Goal: Use online tool/utility: Use online tool/utility

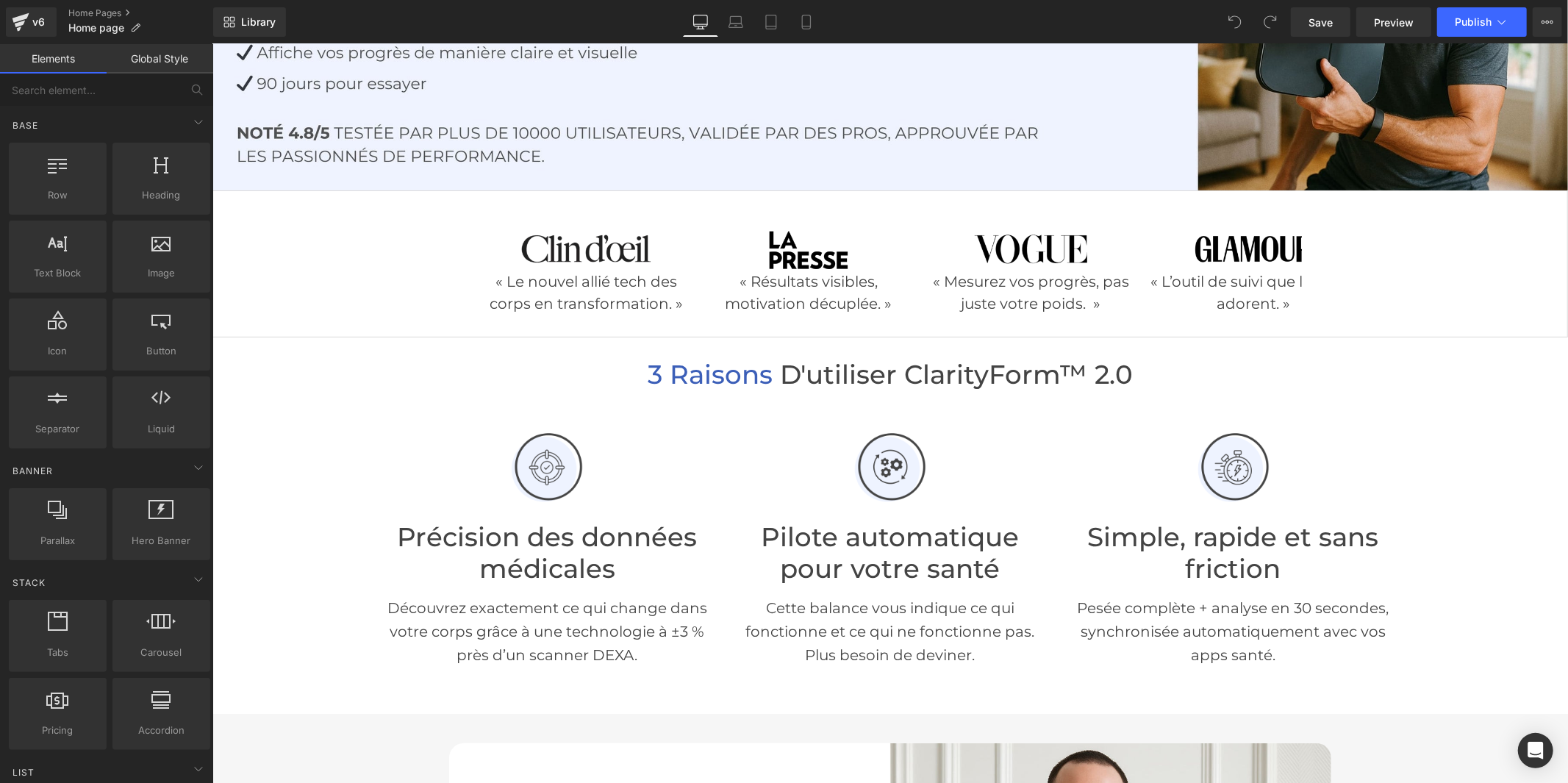
scroll to position [326, 0]
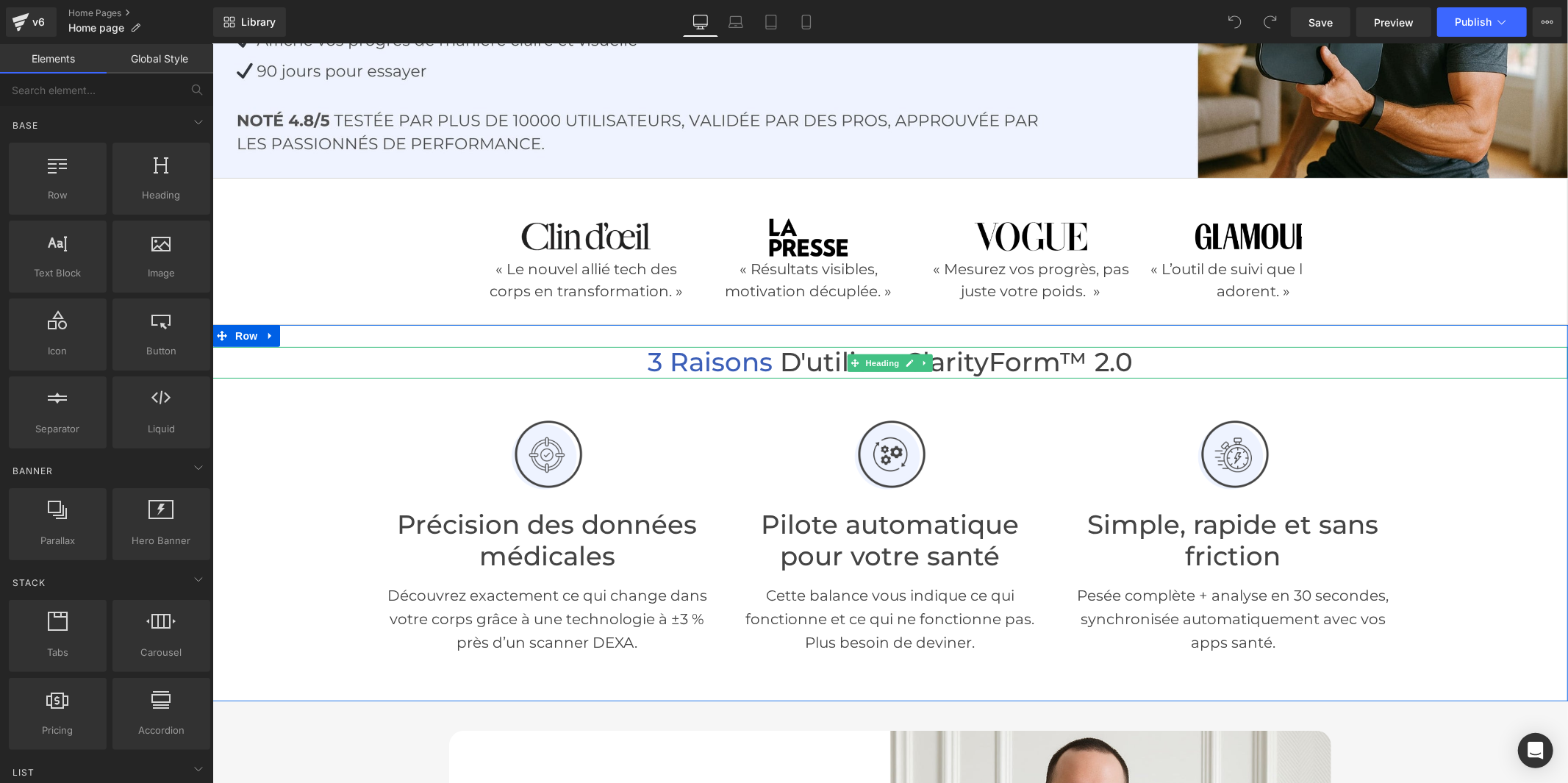
click at [1015, 358] on span "d'utiliser ClarityForm™ 2.0" at bounding box center [955, 361] width 353 height 32
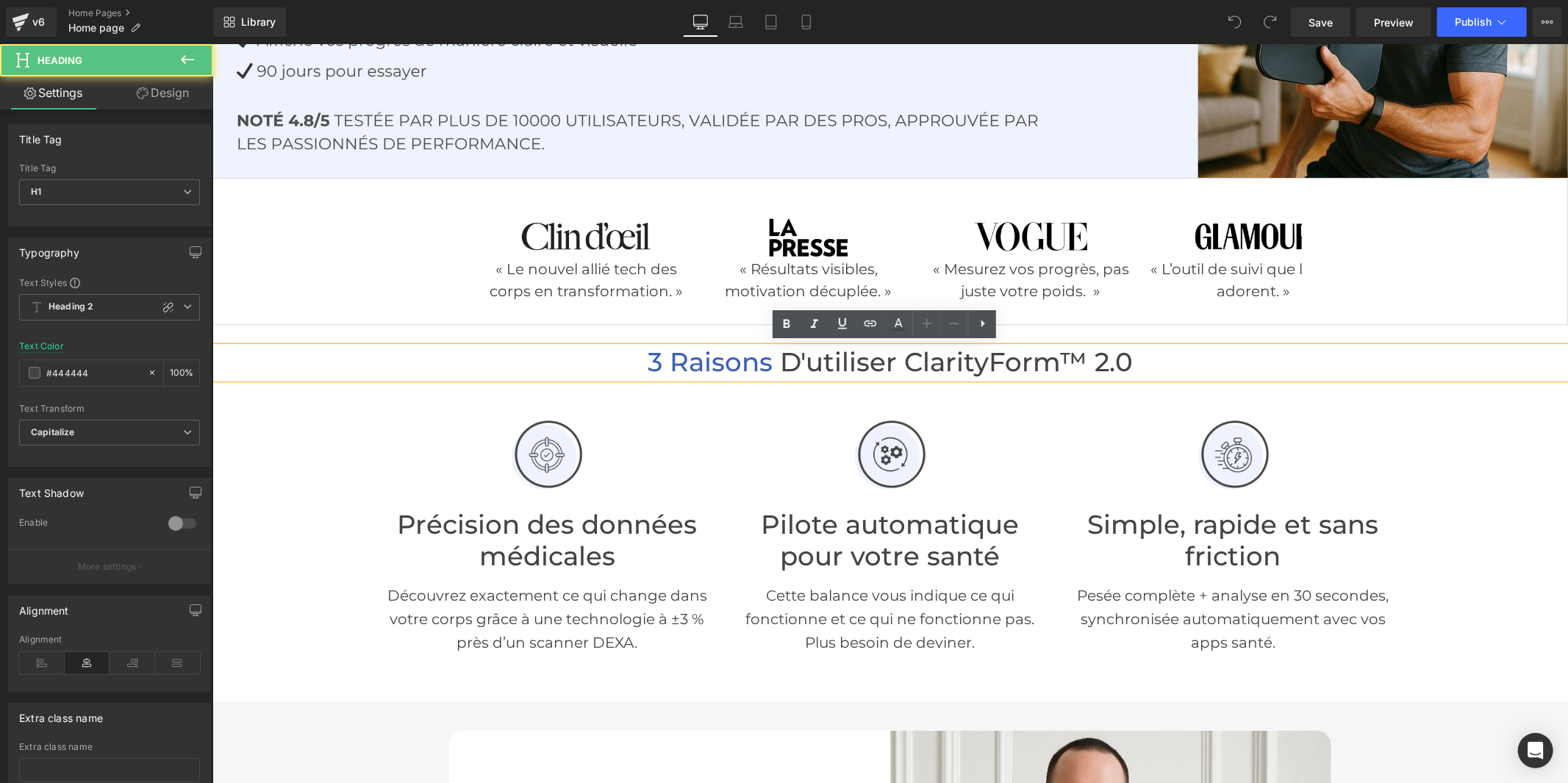
click at [1052, 358] on span "d'utiliser ClarityForm™ 2.0" at bounding box center [955, 361] width 353 height 32
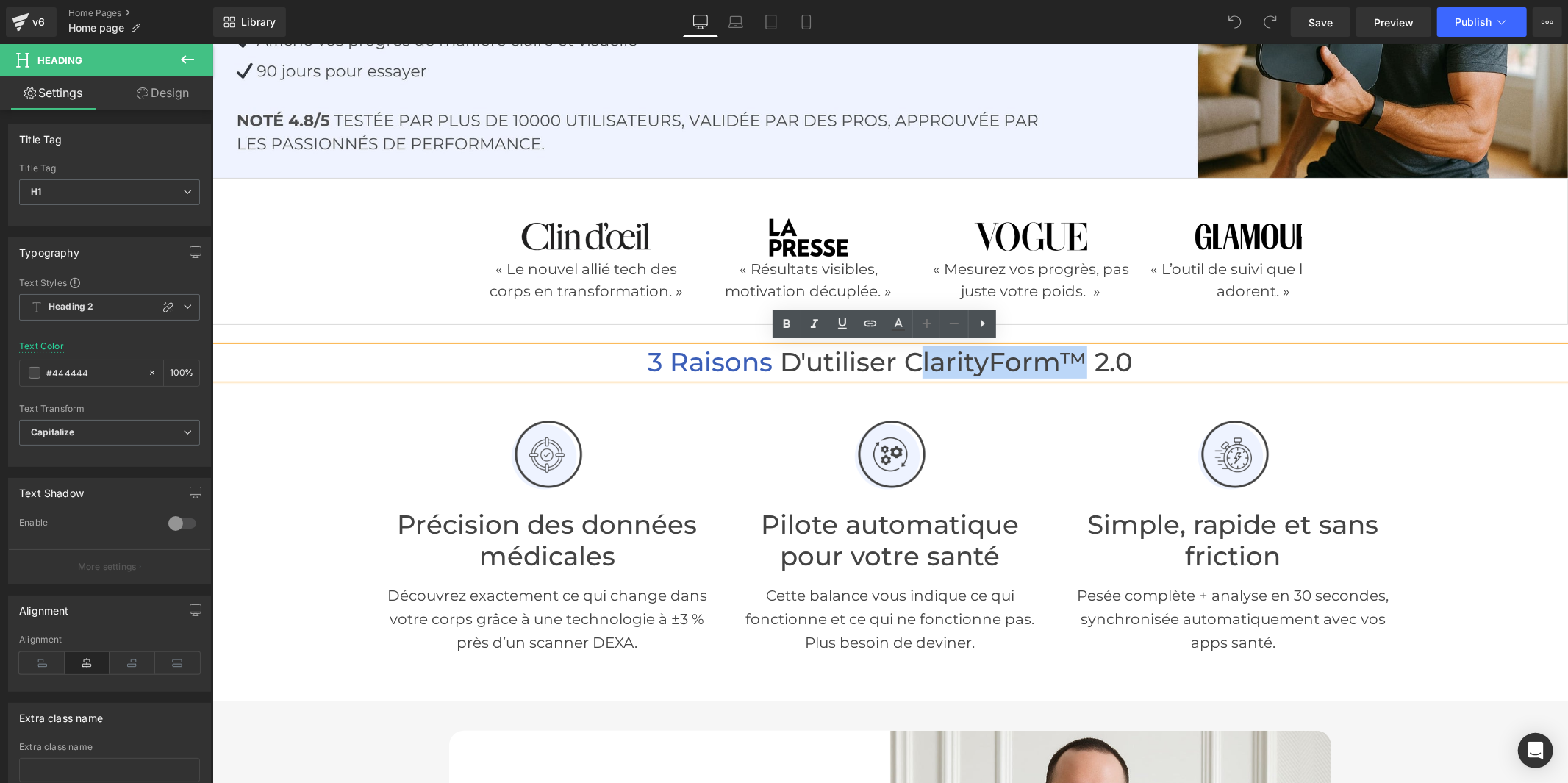
drag, startPoint x: 1077, startPoint y: 353, endPoint x: 916, endPoint y: 350, distance: 161.0
click at [916, 350] on span "d'utiliser ClarityForm™ 2.0" at bounding box center [955, 361] width 353 height 32
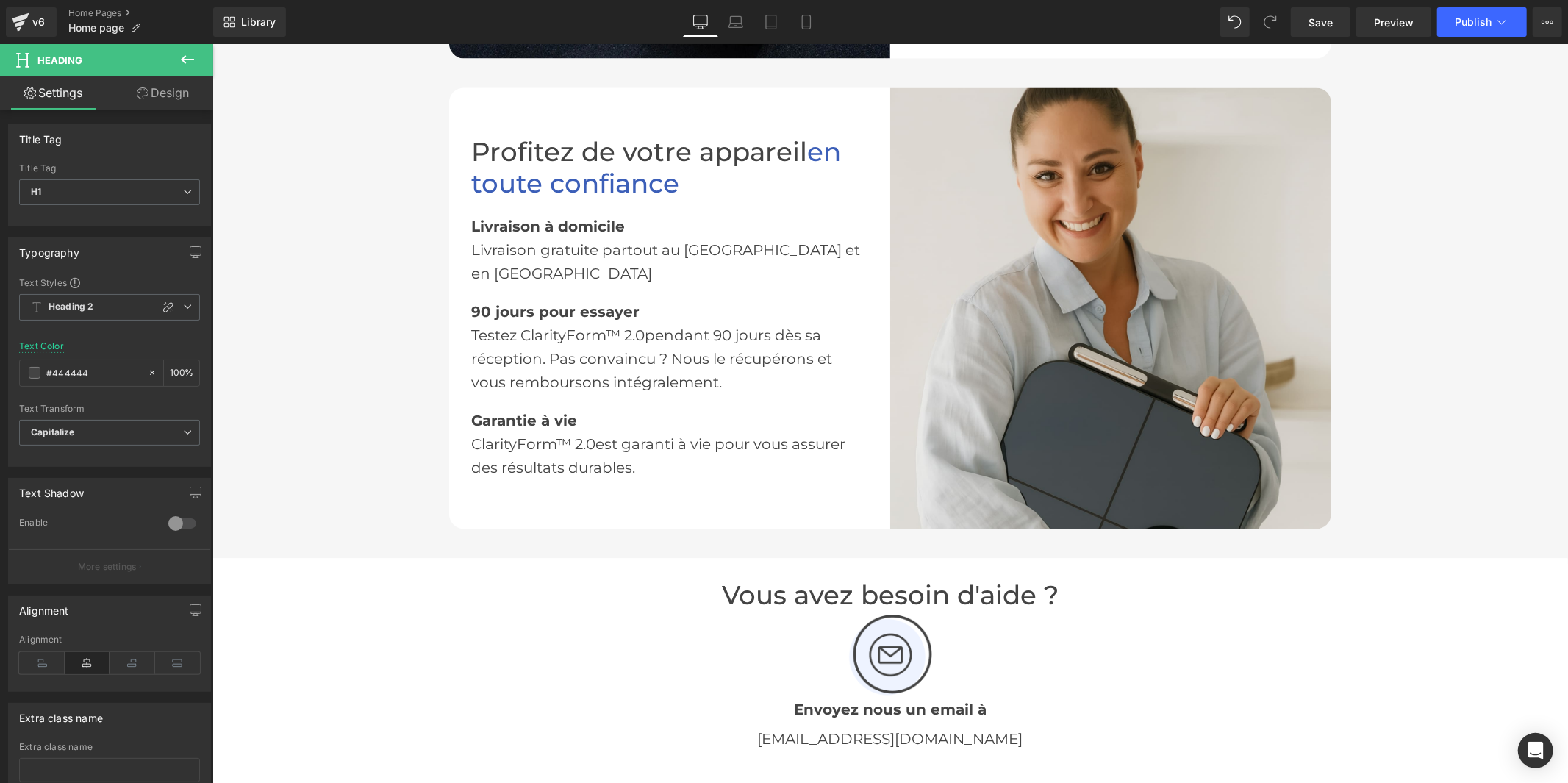
scroll to position [2615, 0]
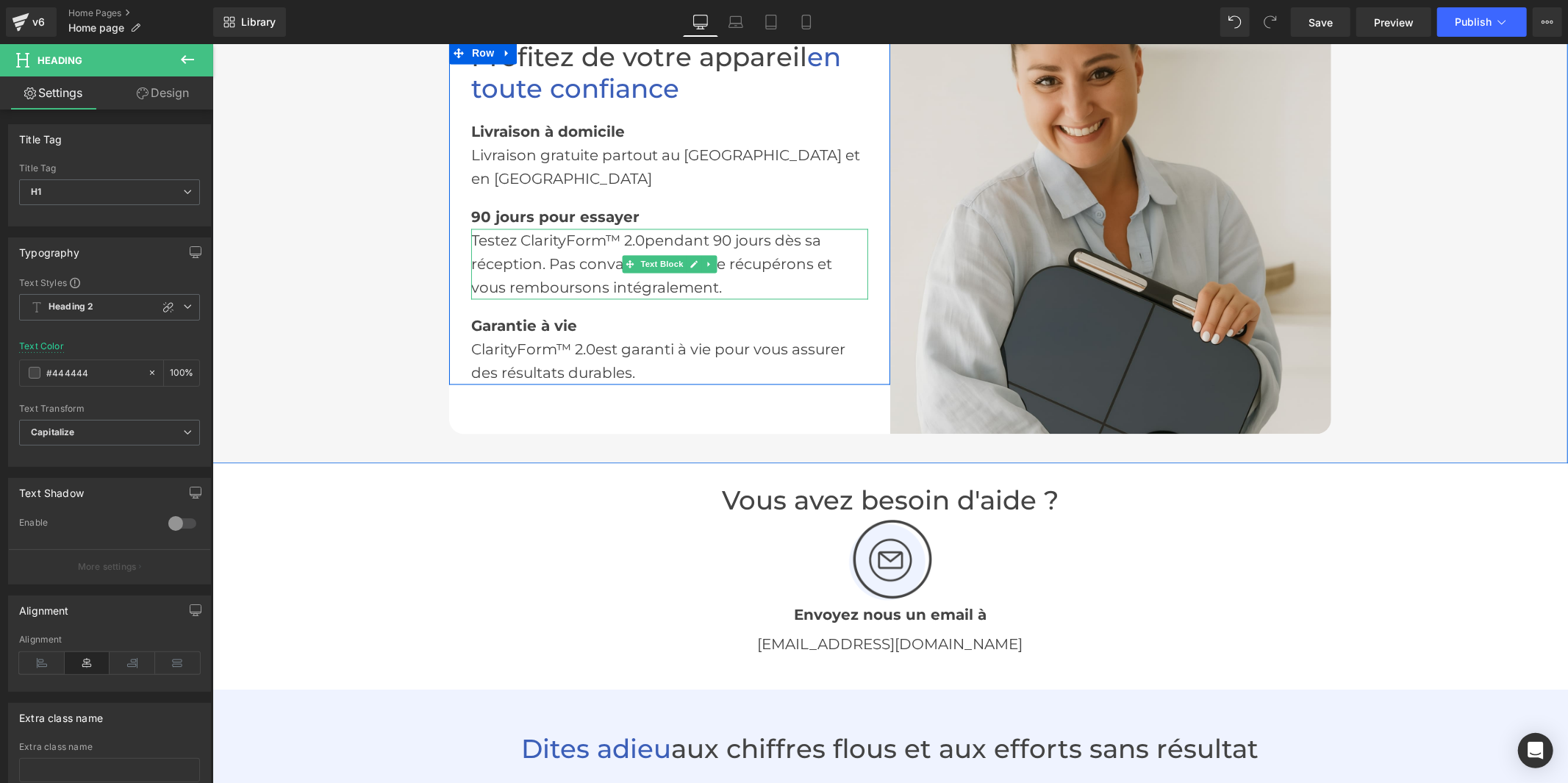
drag, startPoint x: 509, startPoint y: 259, endPoint x: 532, endPoint y: 240, distance: 29.8
click at [509, 259] on div "Testez ClarityForm™ 2.0 pendant 90 jours dès sa réception. Pas convaincu ? Nous…" at bounding box center [669, 263] width 397 height 71
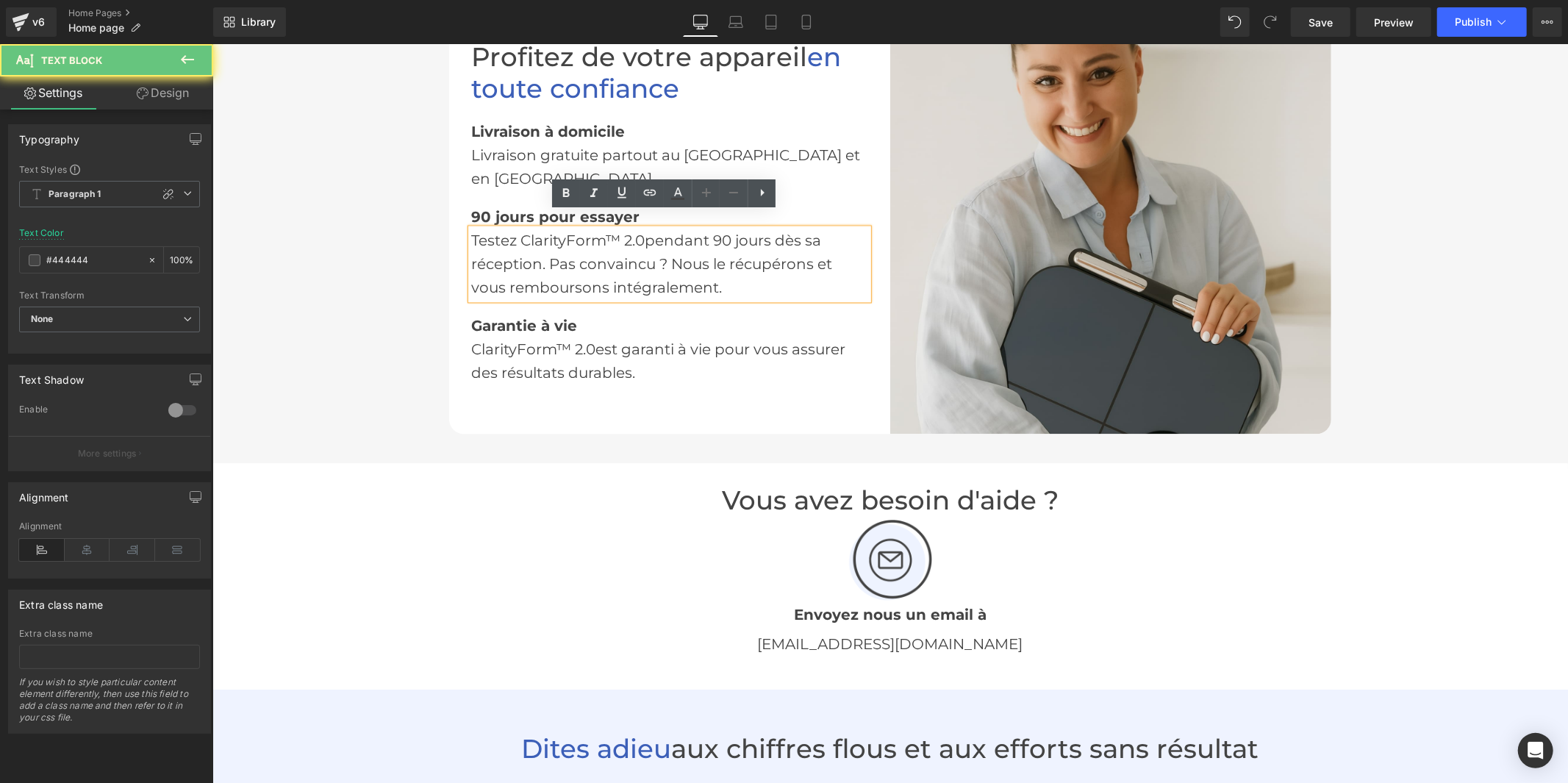
click at [543, 238] on div "Testez ClarityForm™ 2.0 pendant 90 jours dès sa réception. Pas convaincu ? Nous…" at bounding box center [669, 263] width 397 height 71
drag, startPoint x: 613, startPoint y: 223, endPoint x: 521, endPoint y: 229, distance: 92.2
click at [521, 229] on div "Testez ClarityForm™ 2.0 pendant 90 jours dès sa réception. Pas convaincu ? Nous…" at bounding box center [669, 263] width 397 height 71
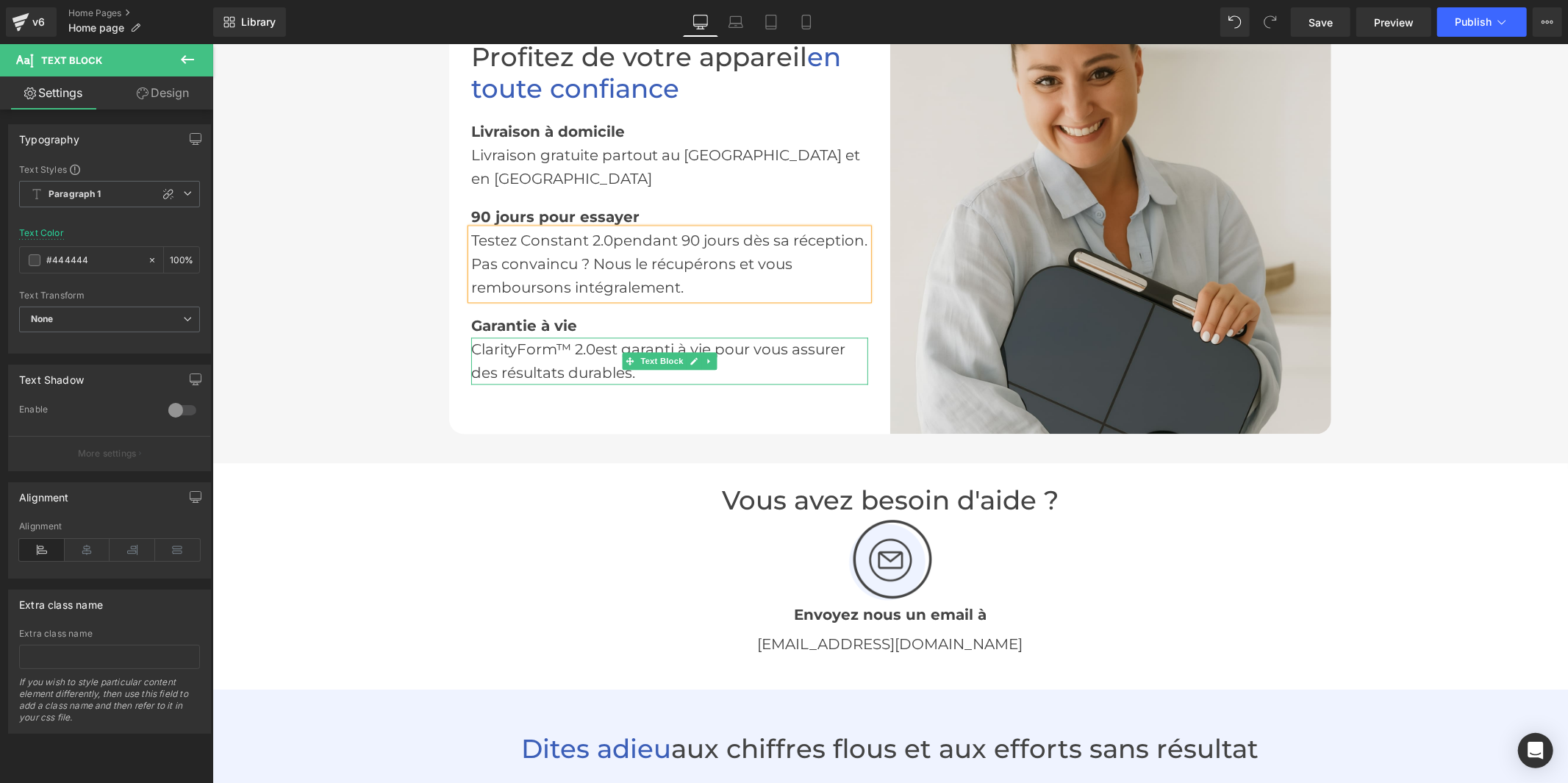
click at [521, 337] on div "ClarityForm™ 2.0 est garanti à vie pour vous assurer des résultats durables." at bounding box center [669, 360] width 397 height 47
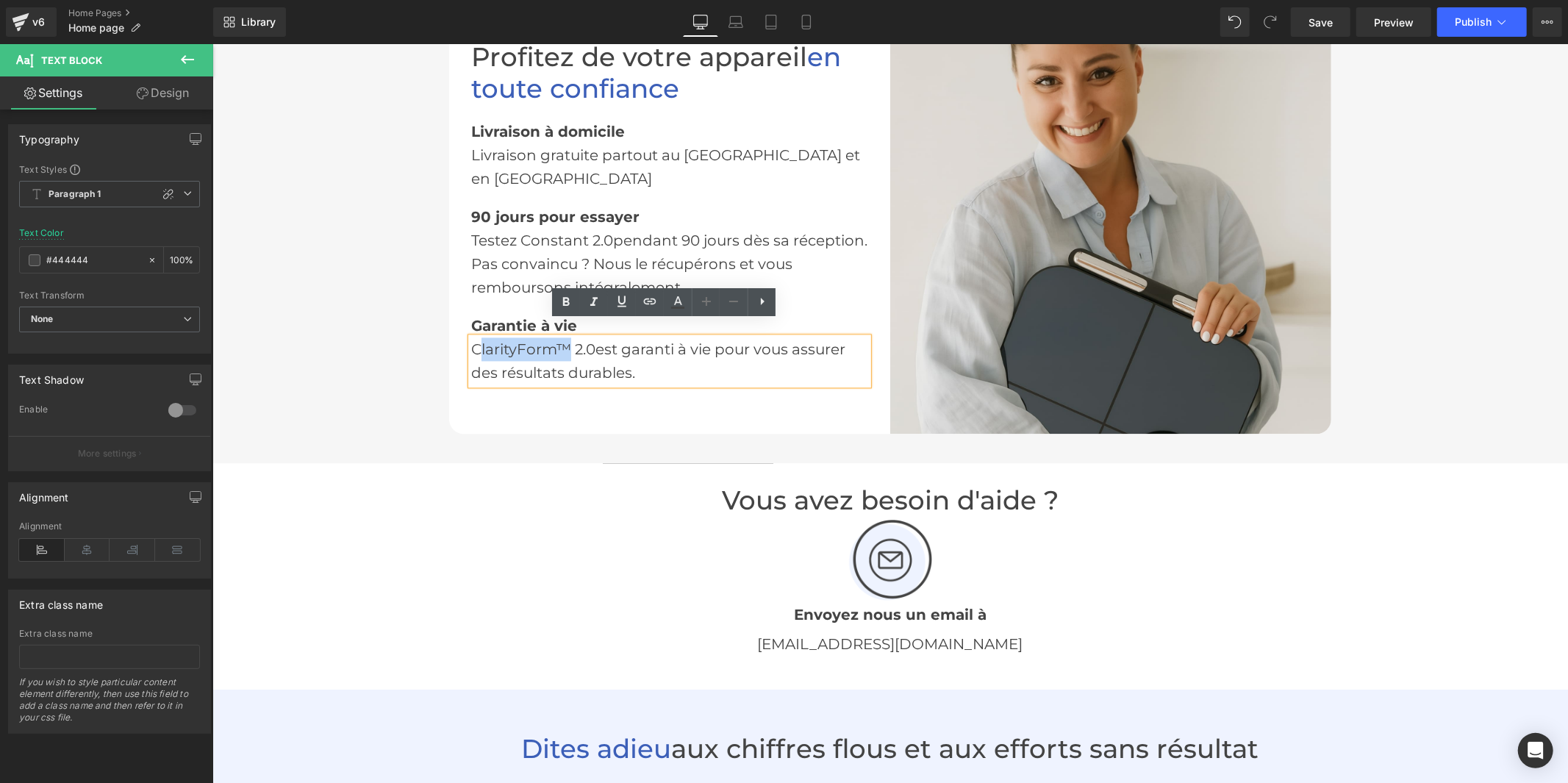
drag, startPoint x: 564, startPoint y: 331, endPoint x: 475, endPoint y: 342, distance: 89.7
click at [475, 342] on div "ClarityForm™ 2.0 est garanti à vie pour vous assurer des résultats durables." at bounding box center [669, 360] width 397 height 47
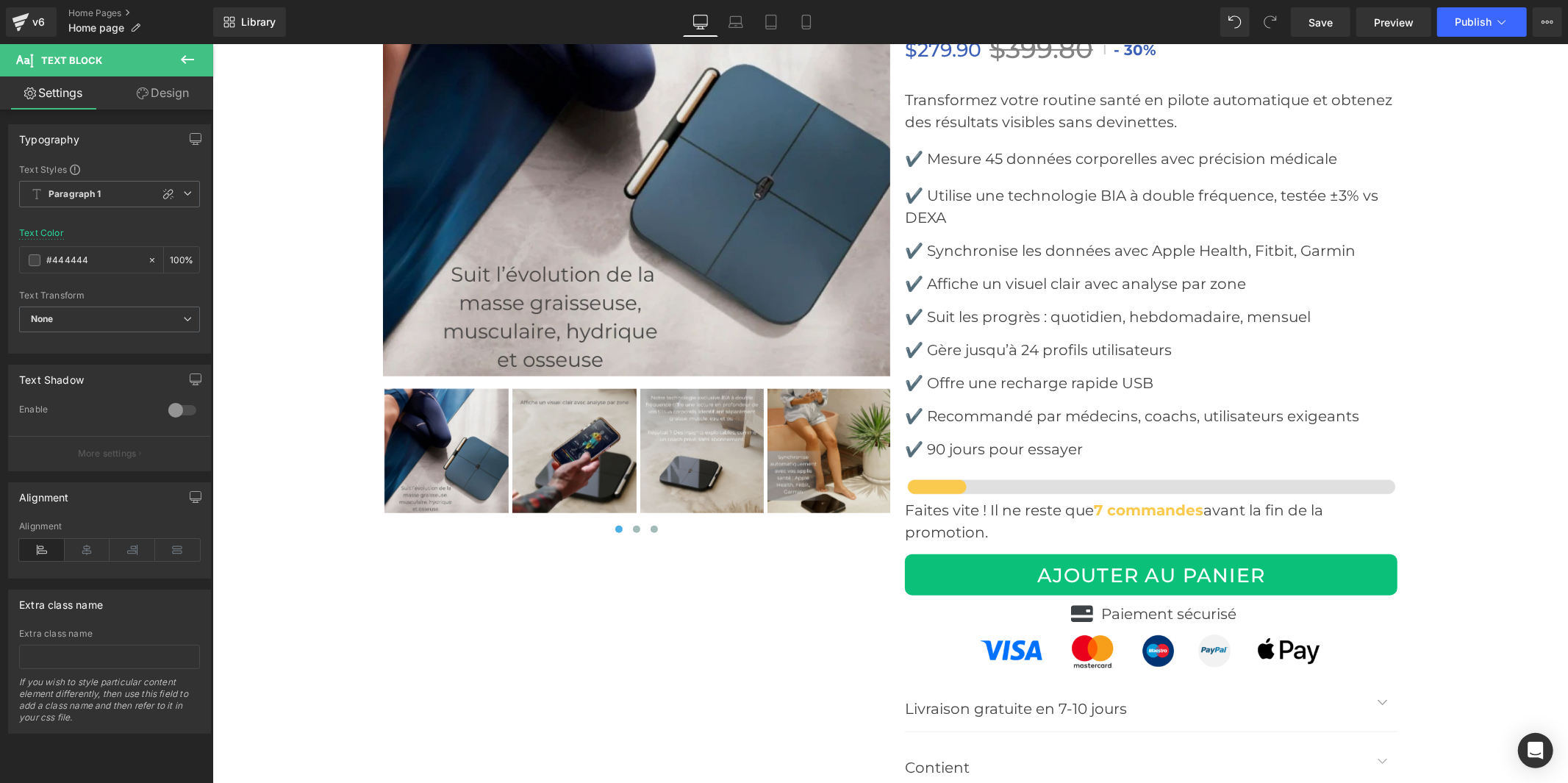
scroll to position [5800, 0]
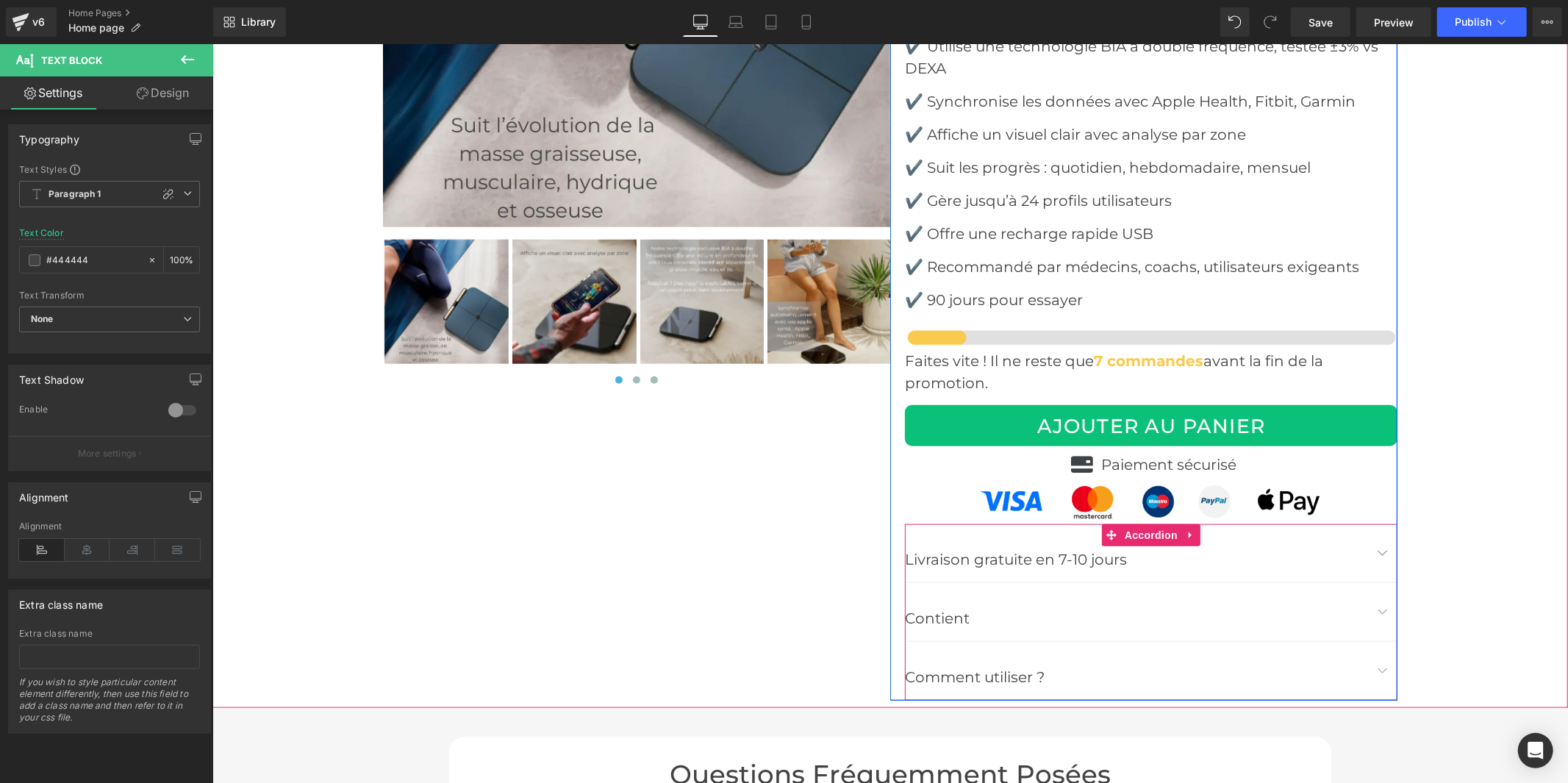
click at [1382, 615] on span "button" at bounding box center [1382, 615] width 0 height 0
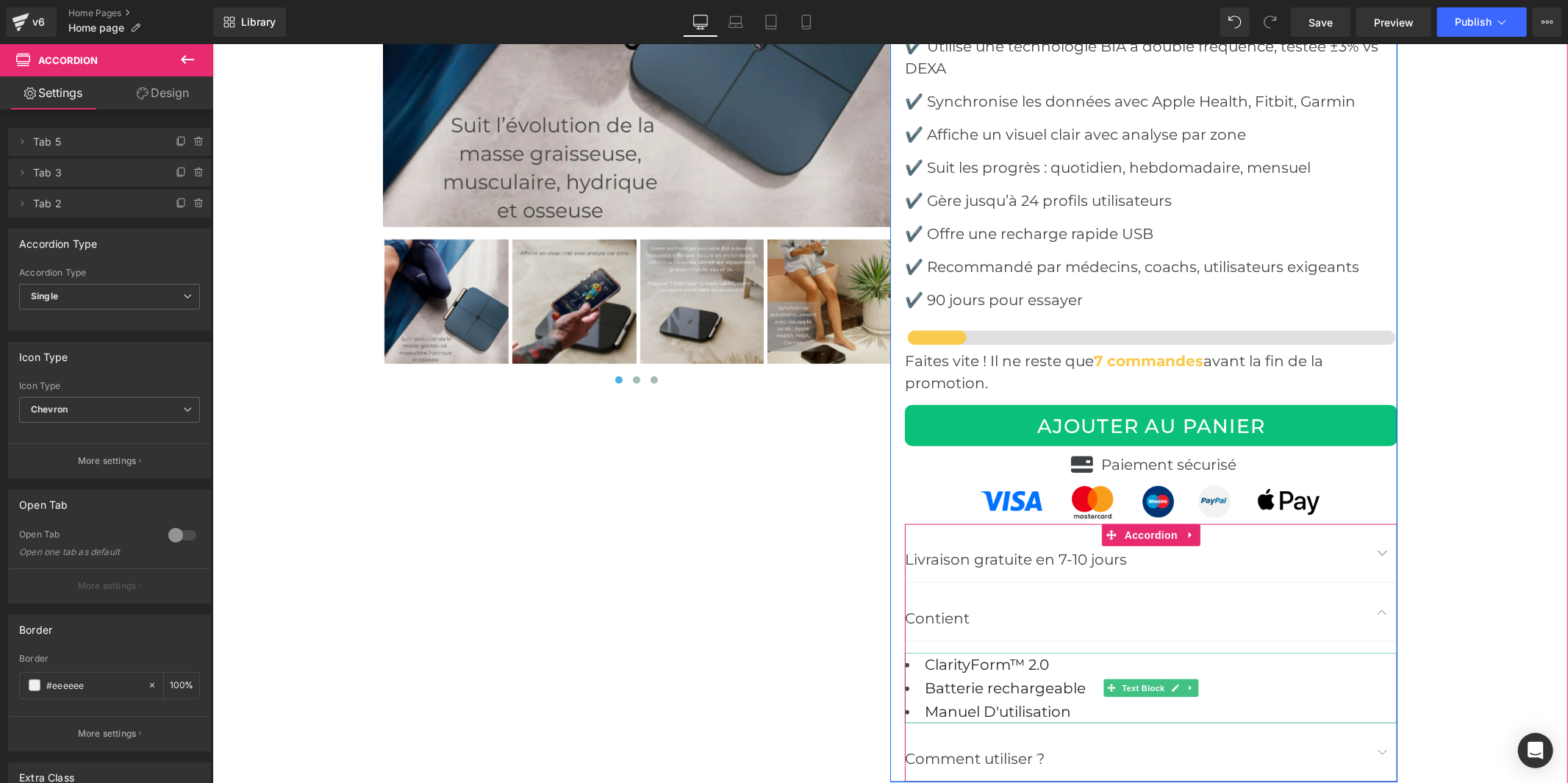
click at [991, 665] on span "ClarityForm™ 2.0" at bounding box center [986, 664] width 124 height 18
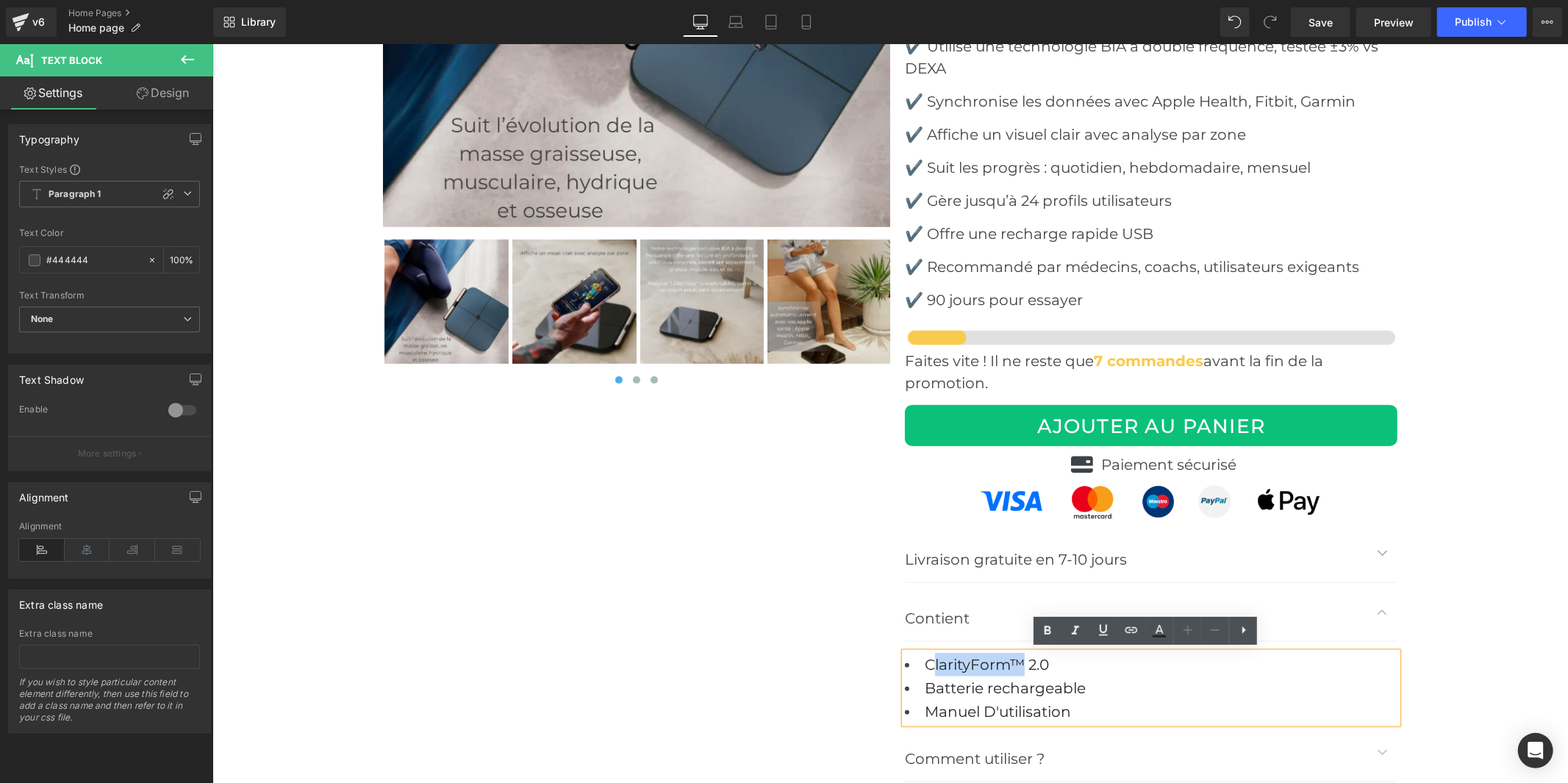
drag, startPoint x: 1018, startPoint y: 659, endPoint x: 931, endPoint y: 666, distance: 87.3
click at [931, 666] on span "ClarityForm™ 2.0" at bounding box center [986, 664] width 124 height 18
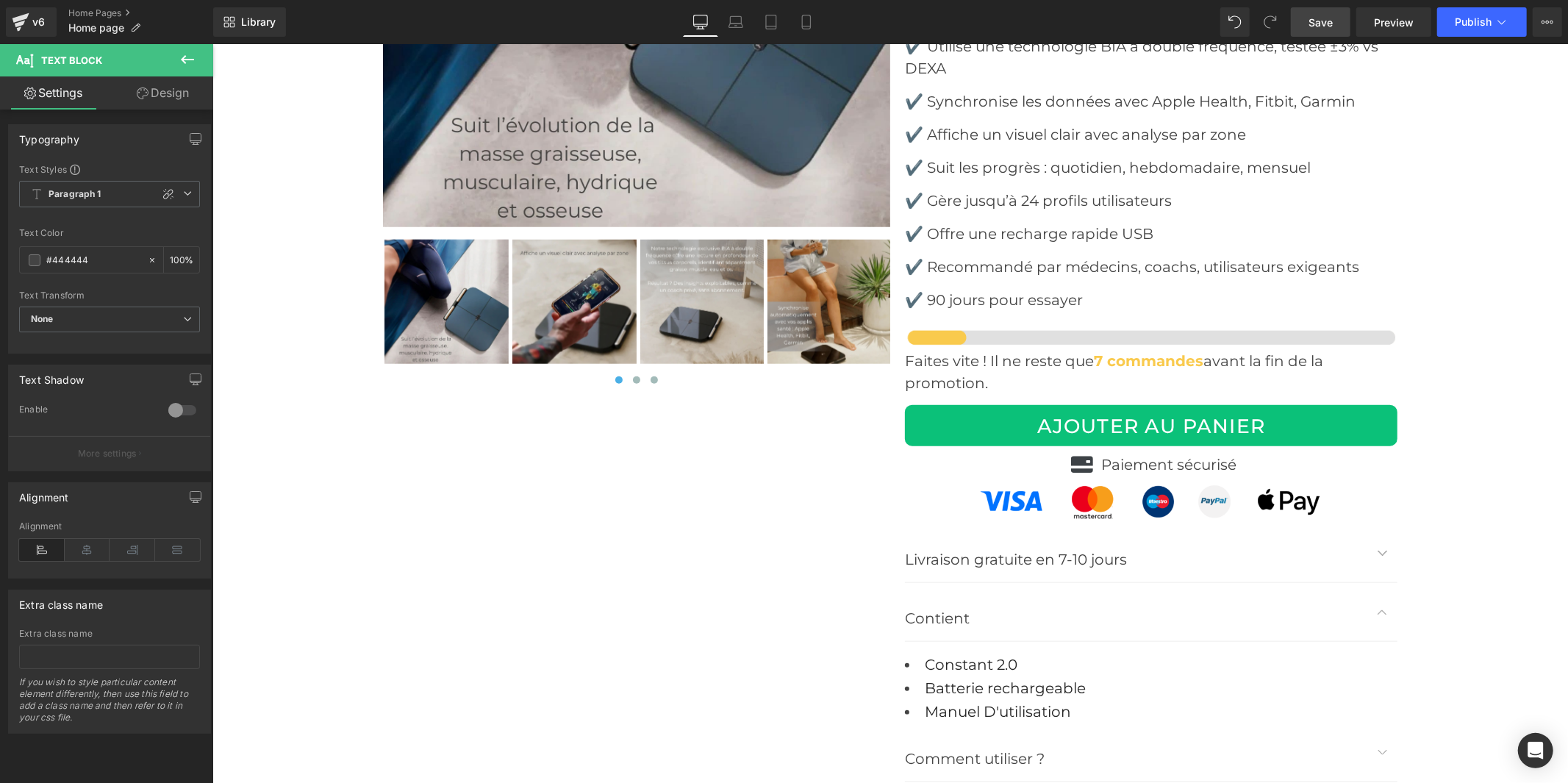
click at [1324, 16] on span "Save" at bounding box center [1321, 23] width 25 height 16
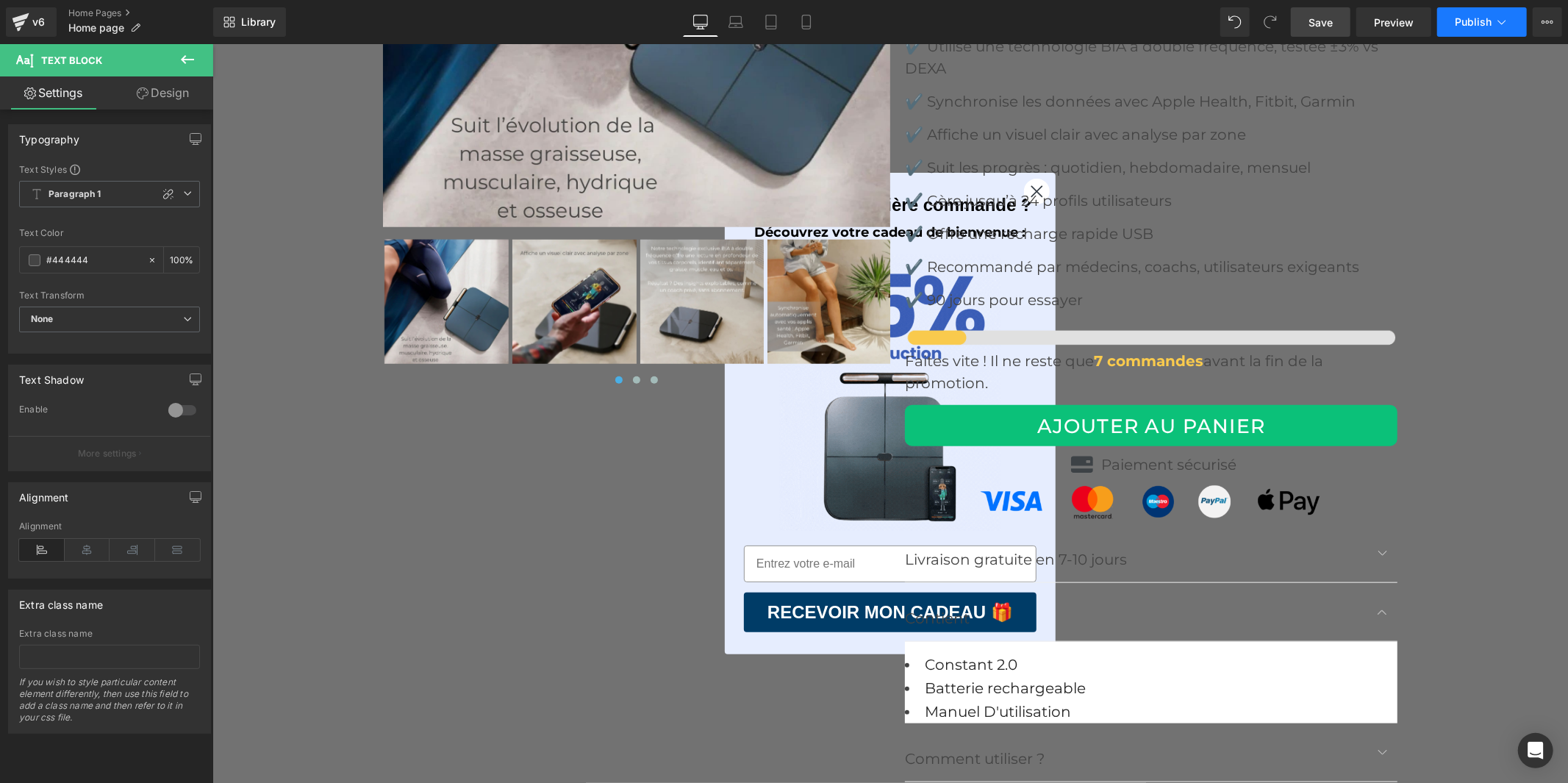
click at [1444, 30] on button "Publish" at bounding box center [1482, 22] width 89 height 30
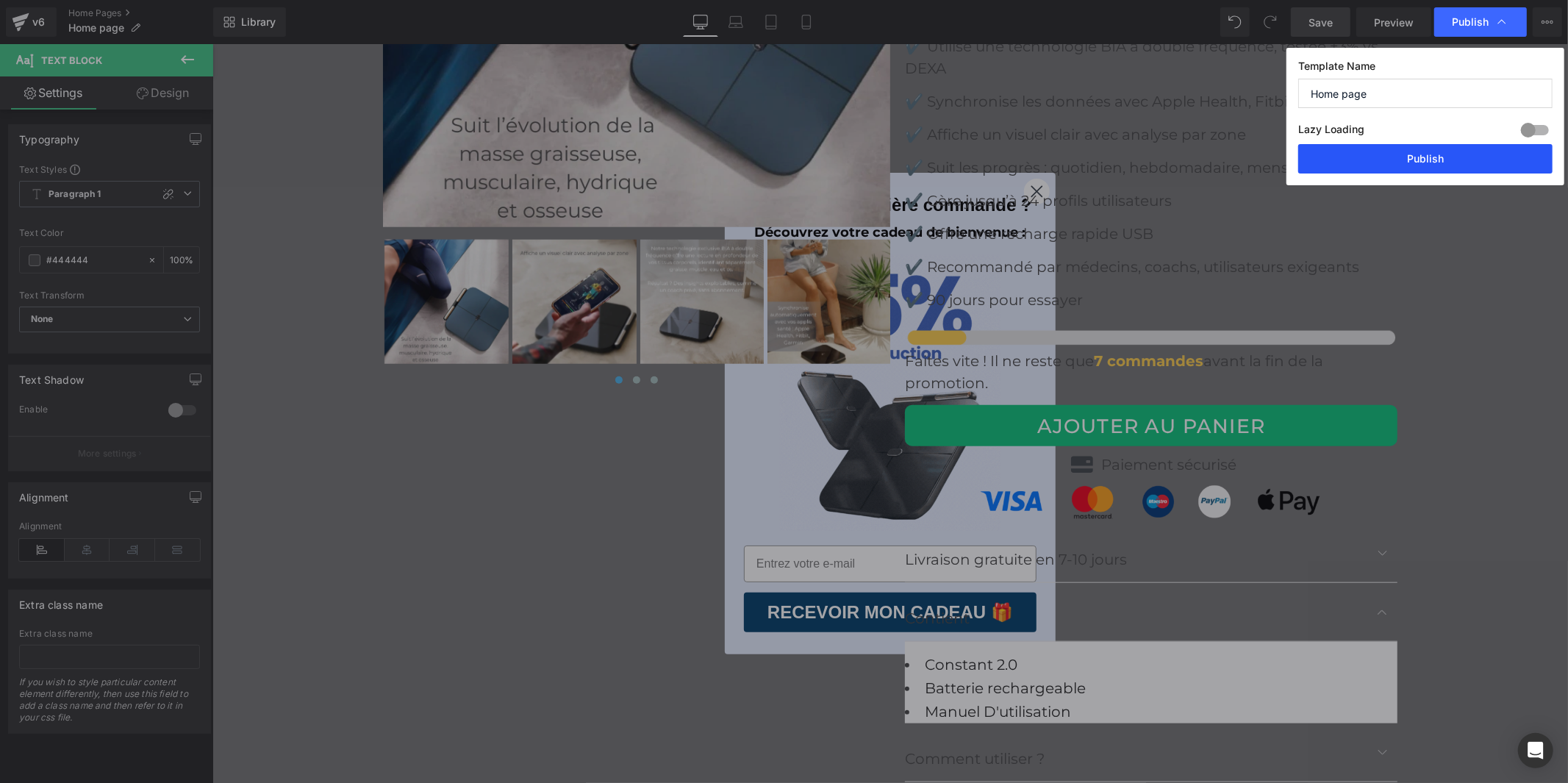
click at [1415, 162] on button "Publish" at bounding box center [1425, 159] width 254 height 30
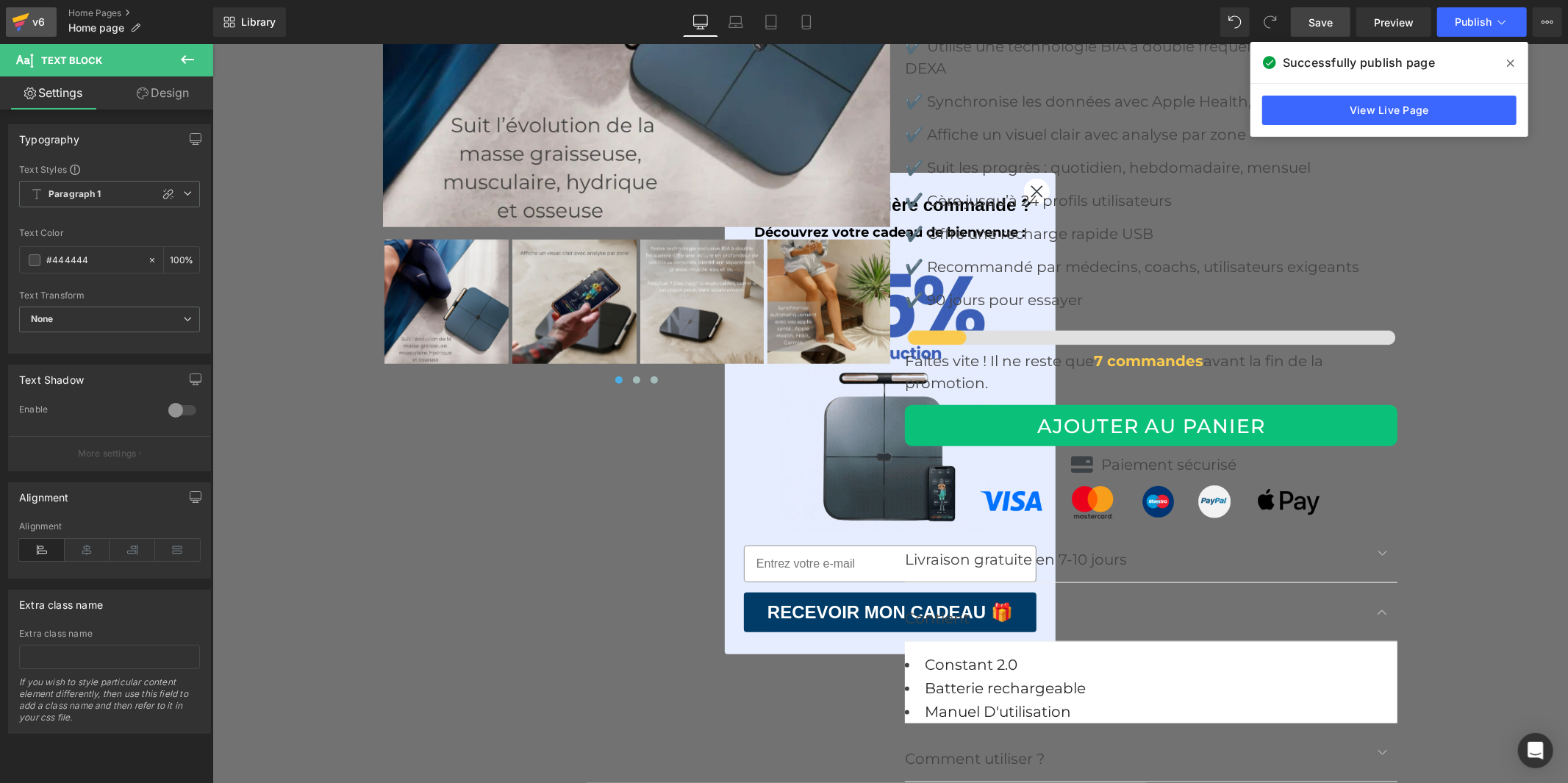
click at [20, 22] on icon at bounding box center [20, 24] width 11 height 7
